Goal: Information Seeking & Learning: Learn about a topic

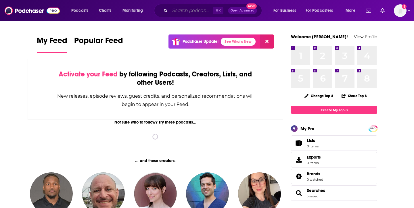
click at [179, 8] on input "Search podcasts, credits, & more..." at bounding box center [191, 10] width 43 height 9
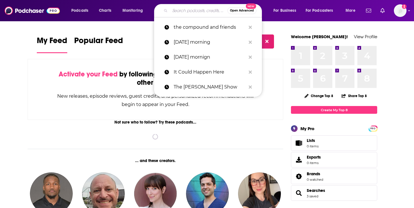
paste input "Invest Like the Best with [PERSON_NAME]"
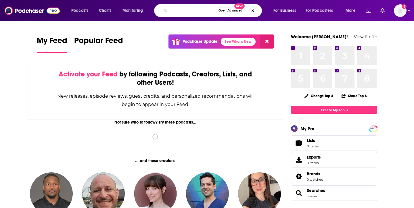
type input "Invest Like the Best with [PERSON_NAME]"
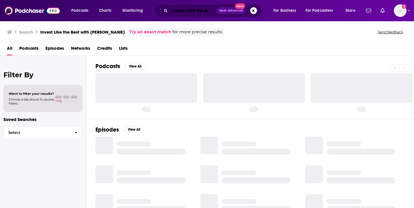
click at [182, 12] on input "Invest Like the Best with [PERSON_NAME]" at bounding box center [193, 10] width 47 height 9
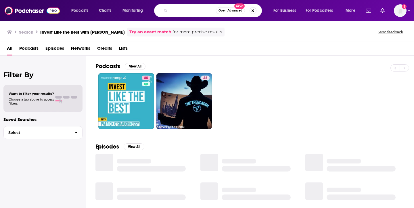
scroll to position [0, 61]
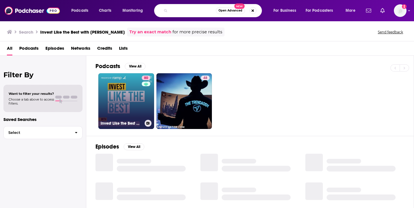
click at [123, 100] on link "80 Invest Like the Best with [PERSON_NAME]" at bounding box center [126, 101] width 56 height 56
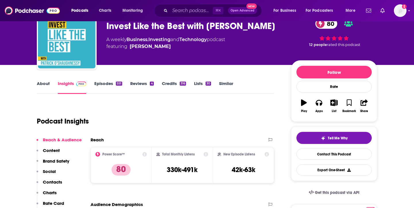
scroll to position [62, 0]
